Goal: Task Accomplishment & Management: Use online tool/utility

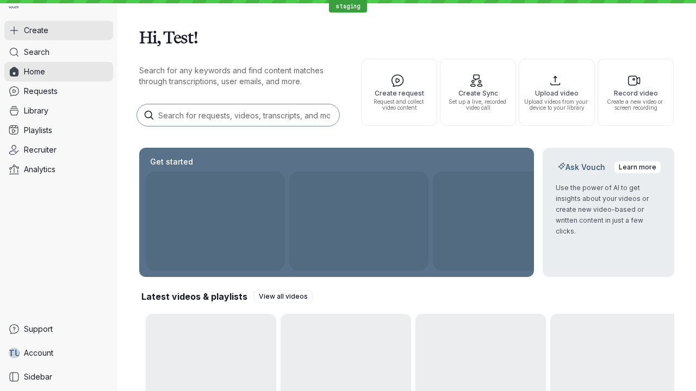
click at [59, 30] on button "Create" at bounding box center [58, 31] width 109 height 20
